Goal: Information Seeking & Learning: Learn about a topic

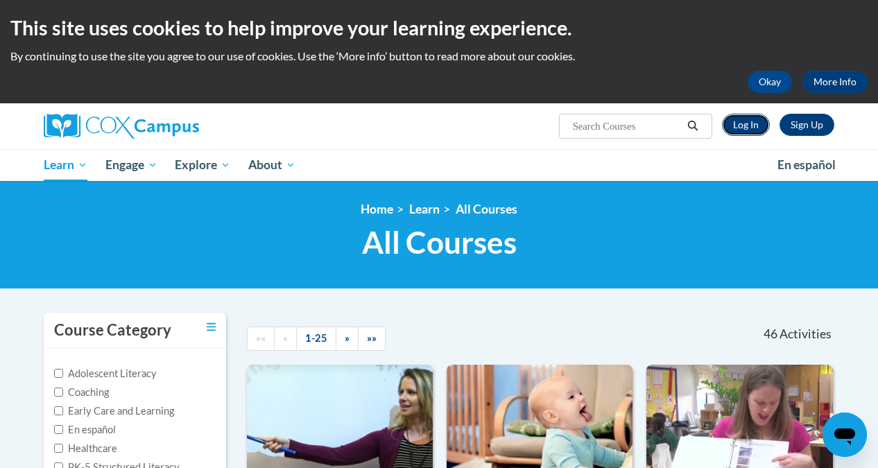
click at [730, 128] on link "Log In" at bounding box center [746, 125] width 48 height 22
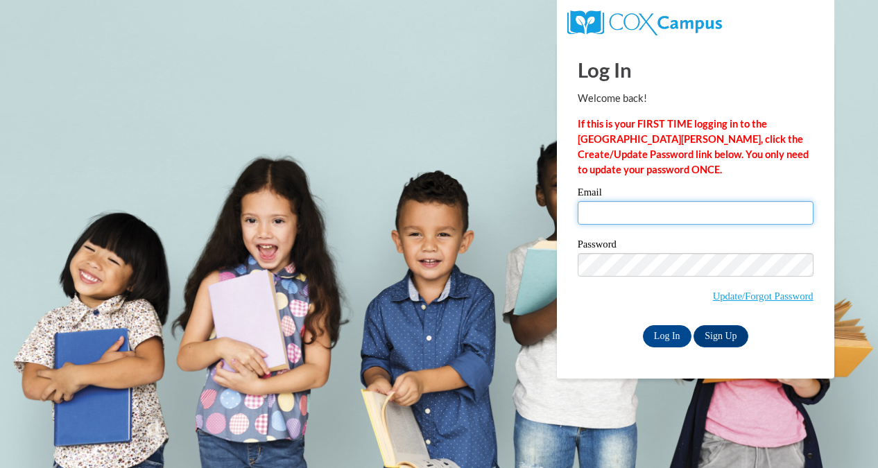
click at [694, 212] on input "Email" at bounding box center [696, 213] width 236 height 24
type input "jshergill1@ivytech.edu"
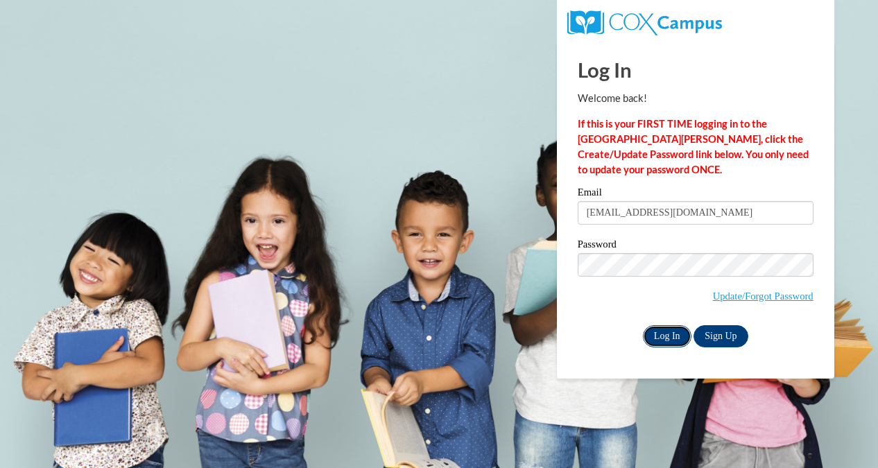
click at [669, 340] on input "Log In" at bounding box center [667, 336] width 49 height 22
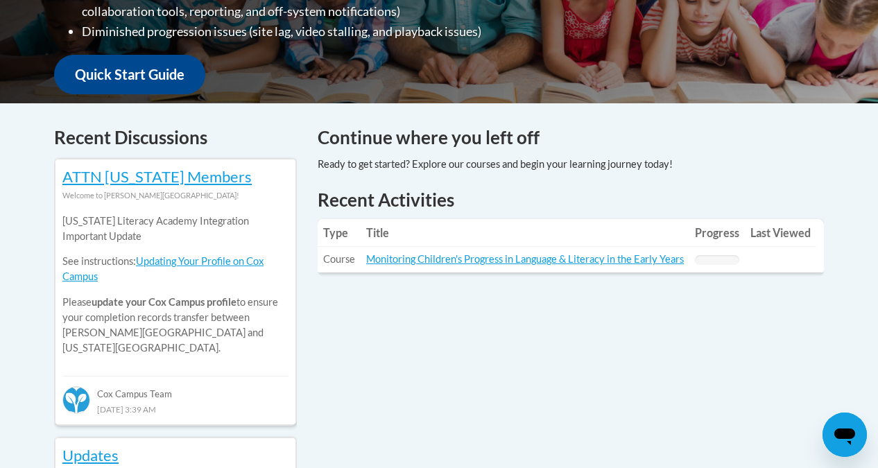
scroll to position [459, 0]
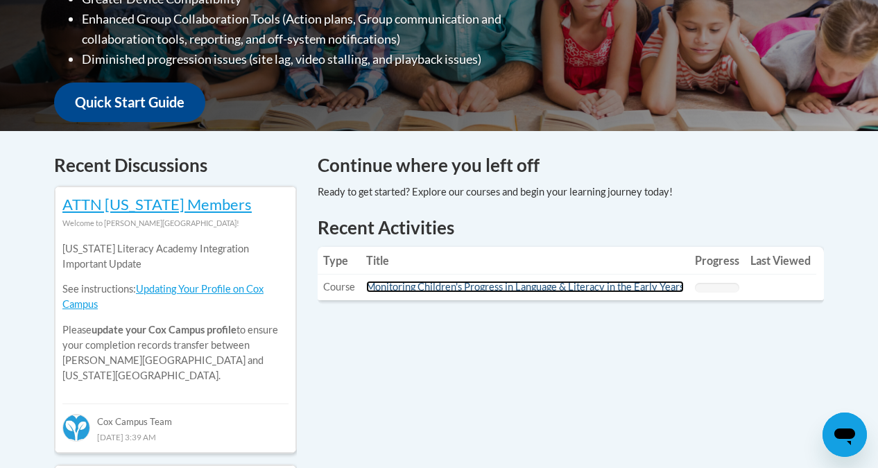
click at [623, 288] on link "Monitoring Children's Progress in Language & Literacy in the Early Years" at bounding box center [525, 287] width 318 height 12
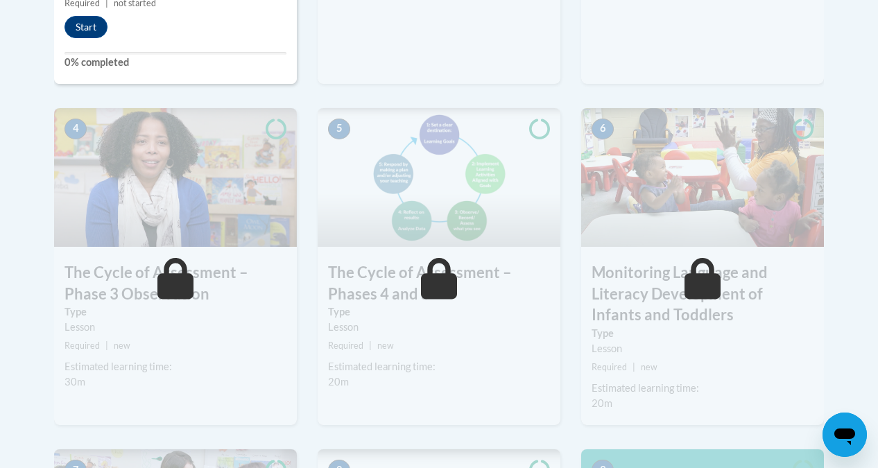
scroll to position [777, 0]
click at [98, 27] on button "Start" at bounding box center [86, 26] width 43 height 22
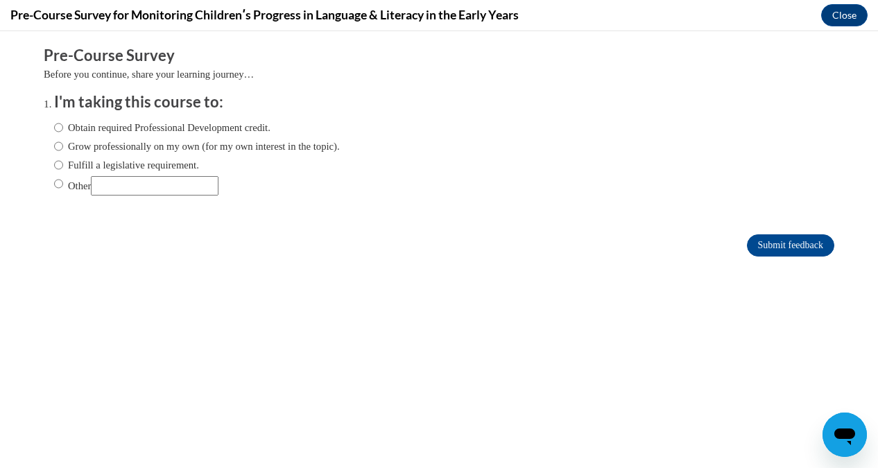
scroll to position [0, 0]
click at [110, 128] on label "Obtain required Professional Development credit." at bounding box center [162, 127] width 216 height 15
click at [63, 128] on input "Obtain required Professional Development credit." at bounding box center [58, 127] width 9 height 15
radio input "true"
click at [809, 255] on input "Submit feedback" at bounding box center [790, 245] width 87 height 22
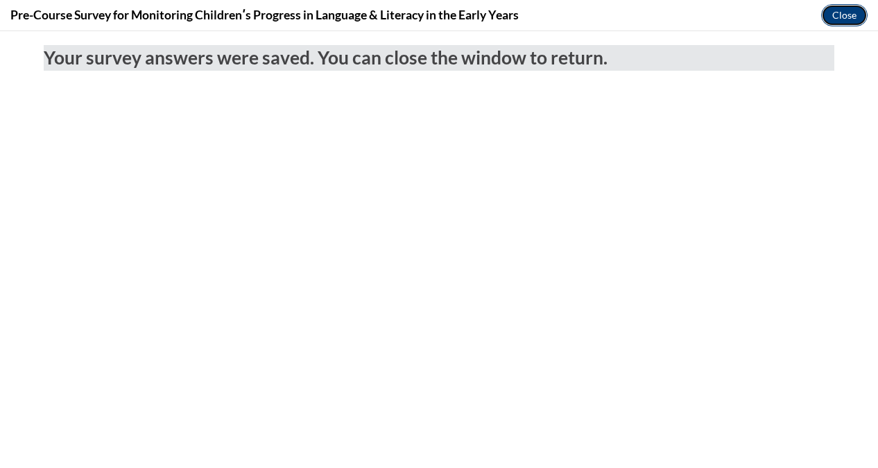
click at [857, 14] on button "Close" at bounding box center [844, 15] width 46 height 22
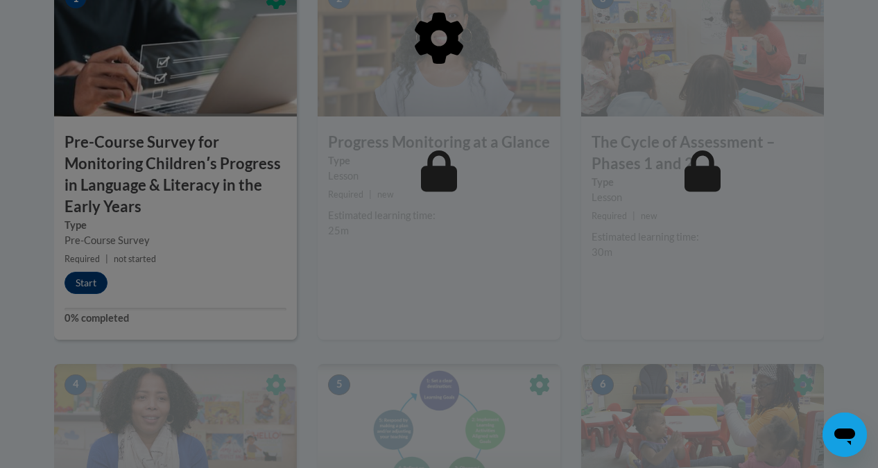
scroll to position [499, 0]
